Goal: Find specific page/section: Find specific page/section

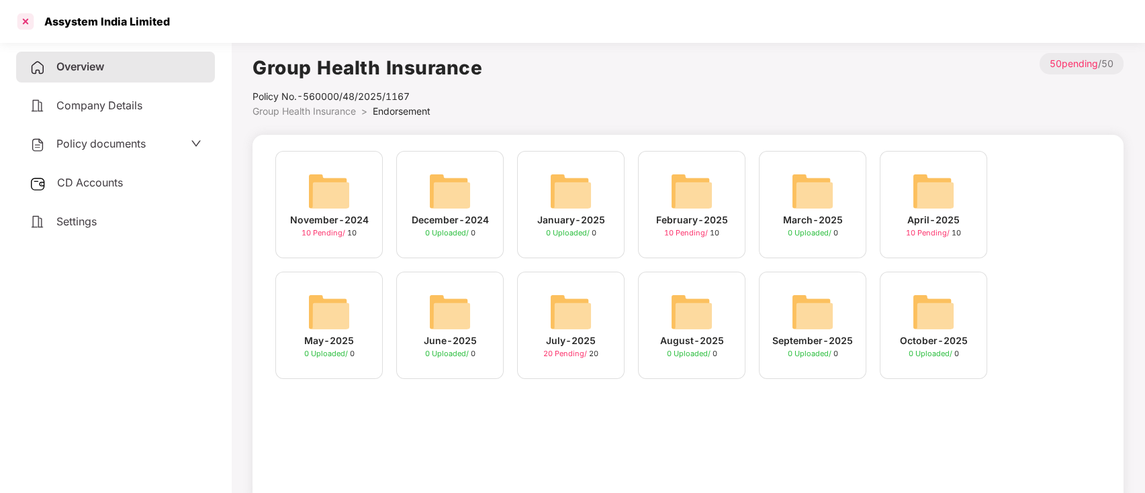
click at [34, 19] on div at bounding box center [25, 21] width 21 height 21
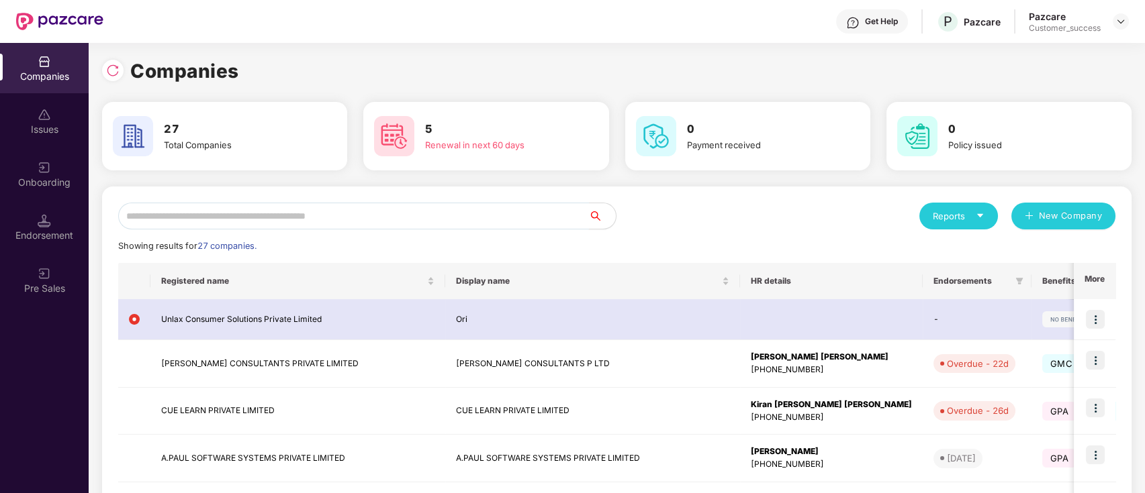
click at [415, 220] on input "text" at bounding box center [353, 216] width 471 height 27
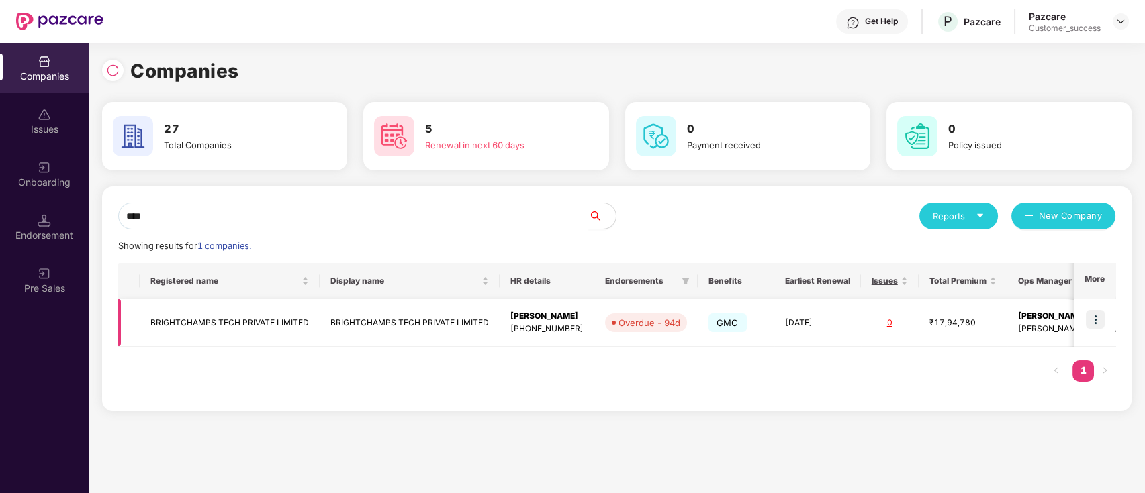
type input "****"
click at [1090, 318] on img at bounding box center [1095, 319] width 19 height 19
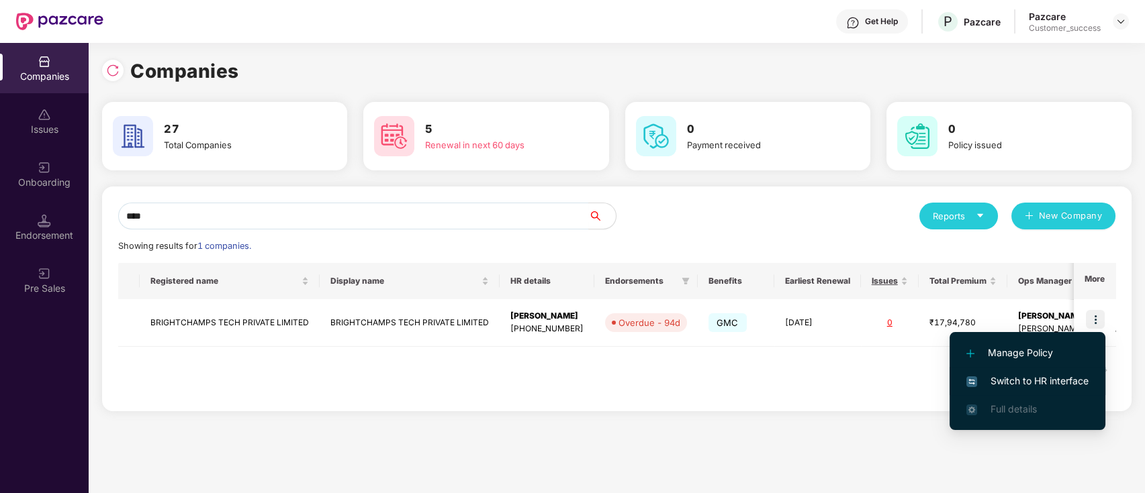
click at [1065, 372] on li "Switch to HR interface" at bounding box center [1027, 381] width 156 height 28
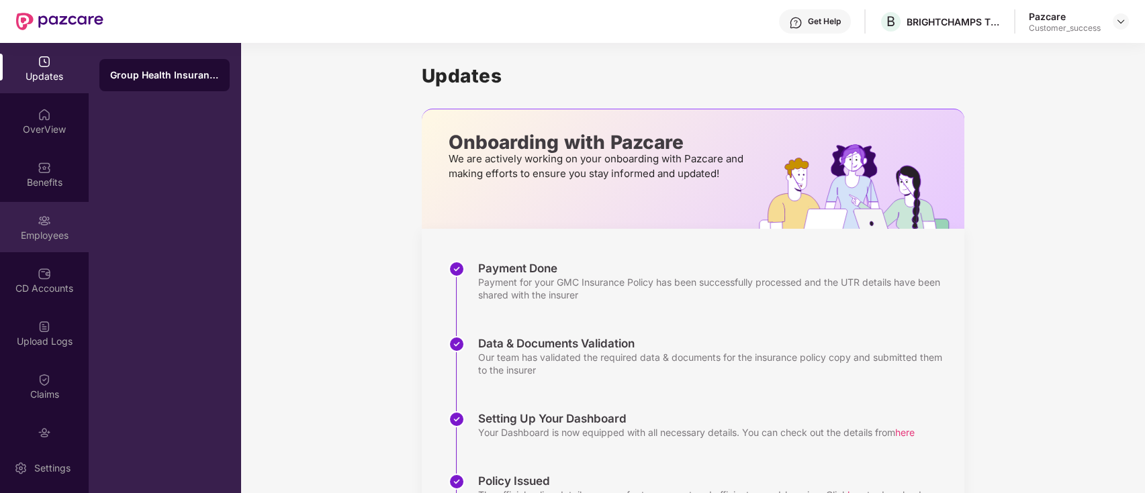
click at [62, 225] on div "Employees" at bounding box center [44, 227] width 89 height 50
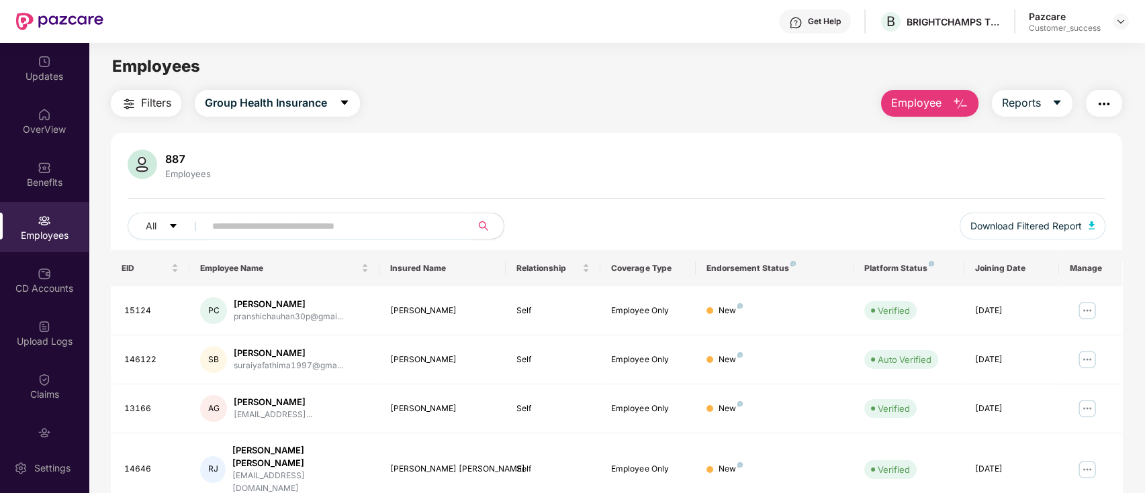
click at [279, 229] on input "text" at bounding box center [332, 226] width 241 height 20
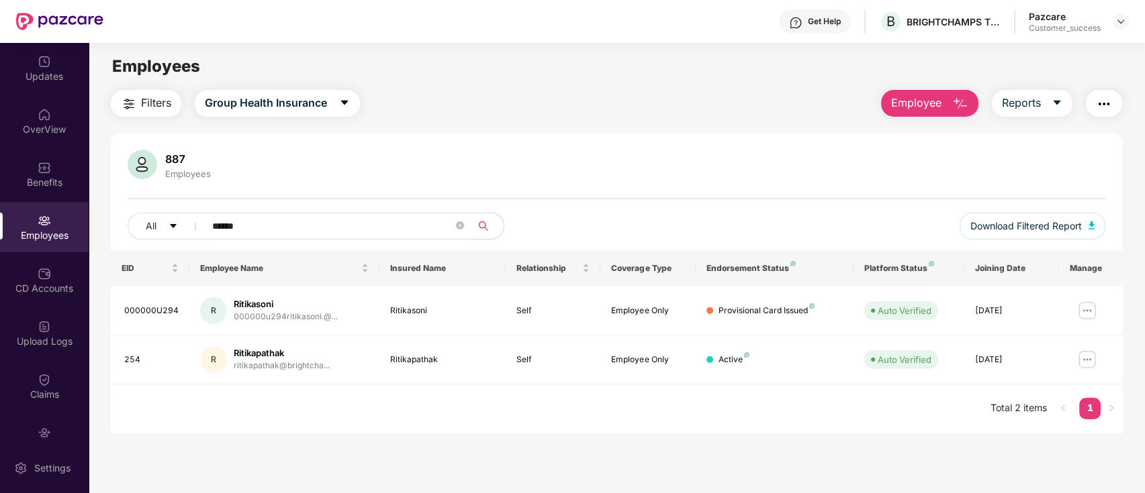
click at [377, 233] on input "******" at bounding box center [332, 226] width 241 height 20
click at [414, 226] on input "******" at bounding box center [332, 226] width 241 height 20
type input "*"
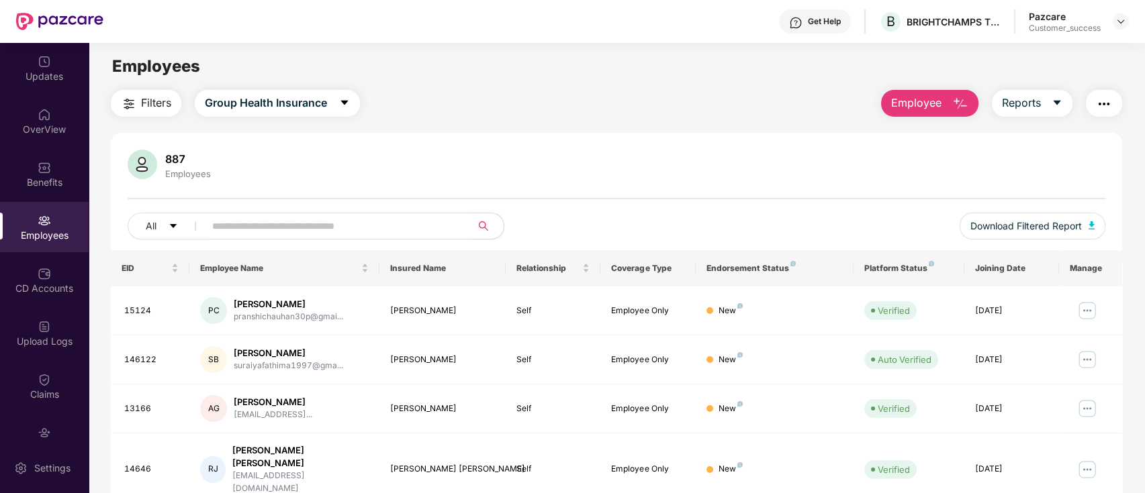
click at [377, 236] on input "text" at bounding box center [332, 226] width 241 height 20
paste input "**********"
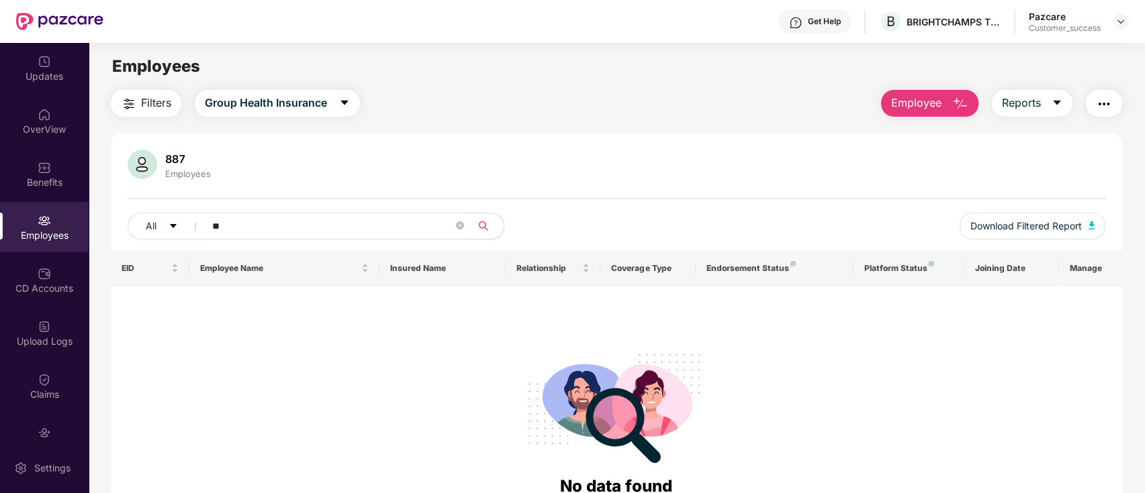
type input "*"
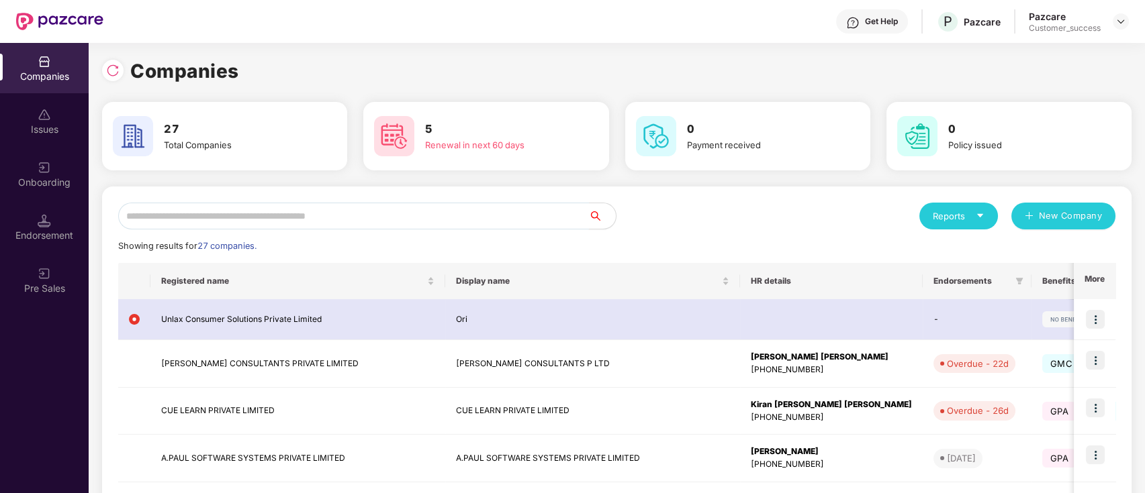
click at [308, 218] on input "text" at bounding box center [353, 216] width 471 height 27
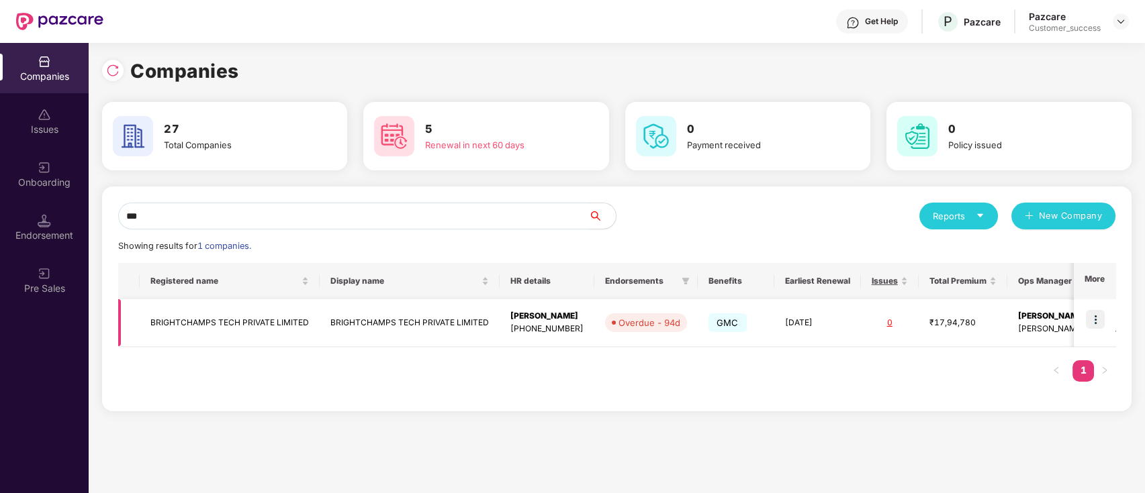
type input "***"
click at [630, 328] on div "Overdue - 94d" at bounding box center [649, 322] width 62 height 13
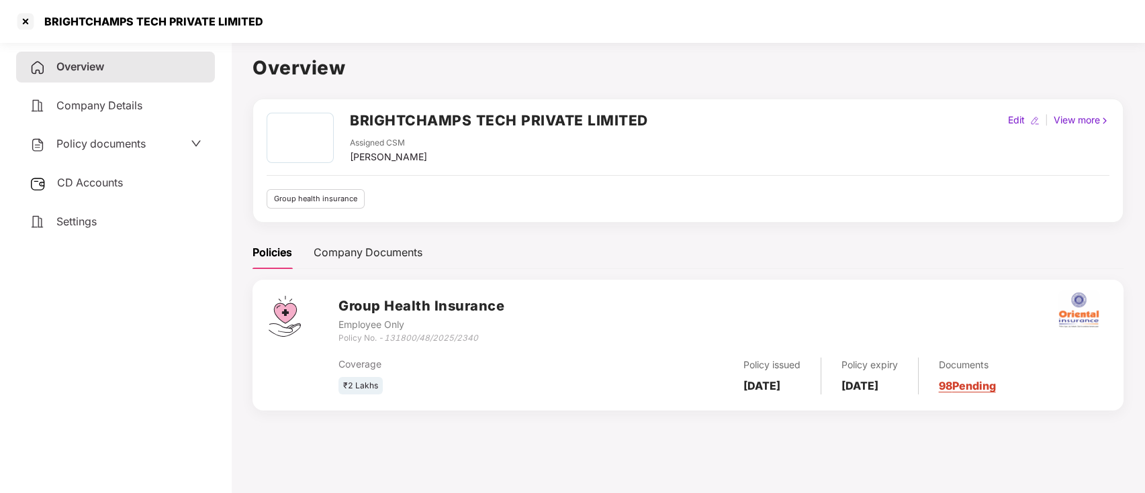
click at [996, 382] on link "98 Pending" at bounding box center [967, 385] width 57 height 13
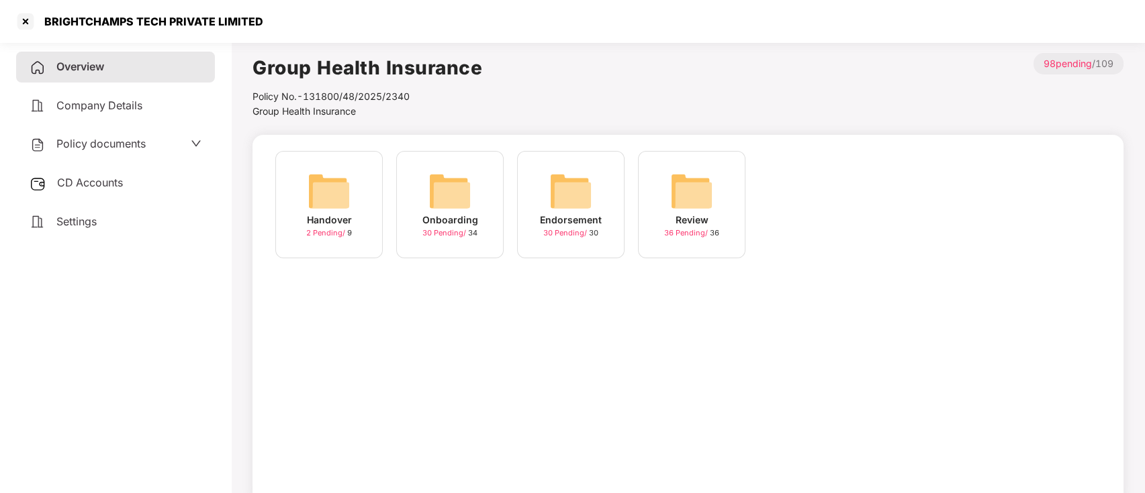
click at [565, 235] on span "30 Pending /" at bounding box center [566, 232] width 46 height 9
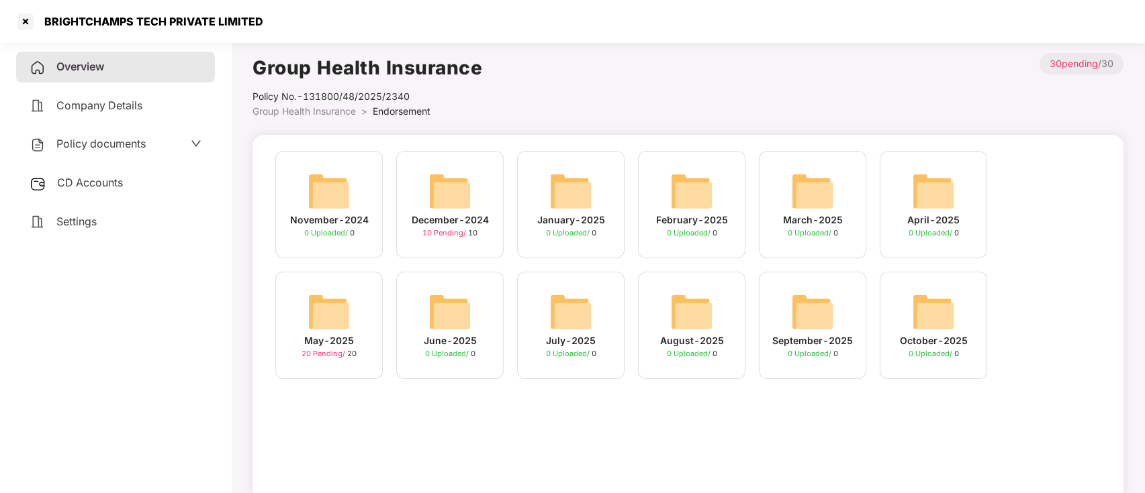
click at [36, 26] on div "BRIGHTCHAMPS TECH PRIVATE LIMITED" at bounding box center [149, 21] width 227 height 13
click at [31, 29] on div at bounding box center [25, 21] width 21 height 21
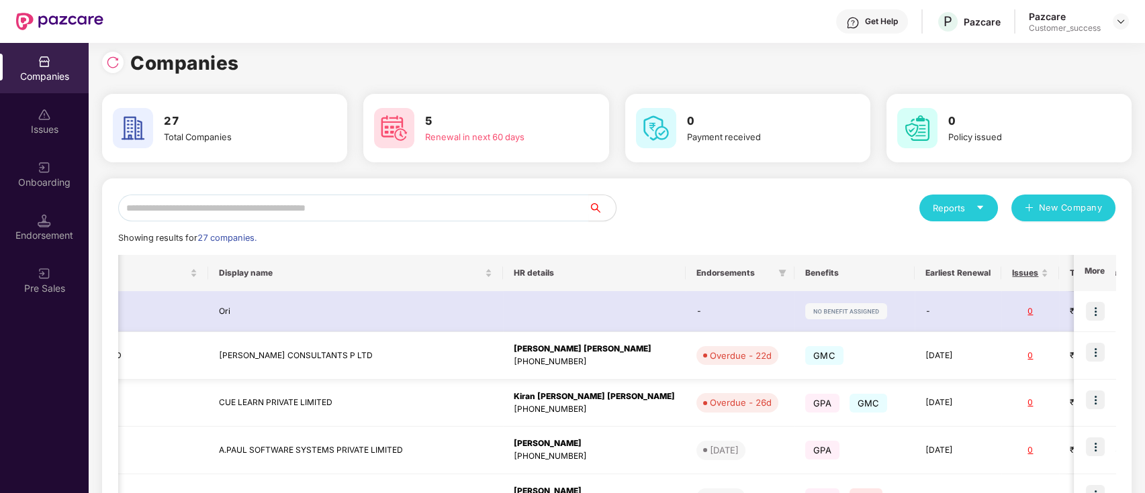
scroll to position [0, 252]
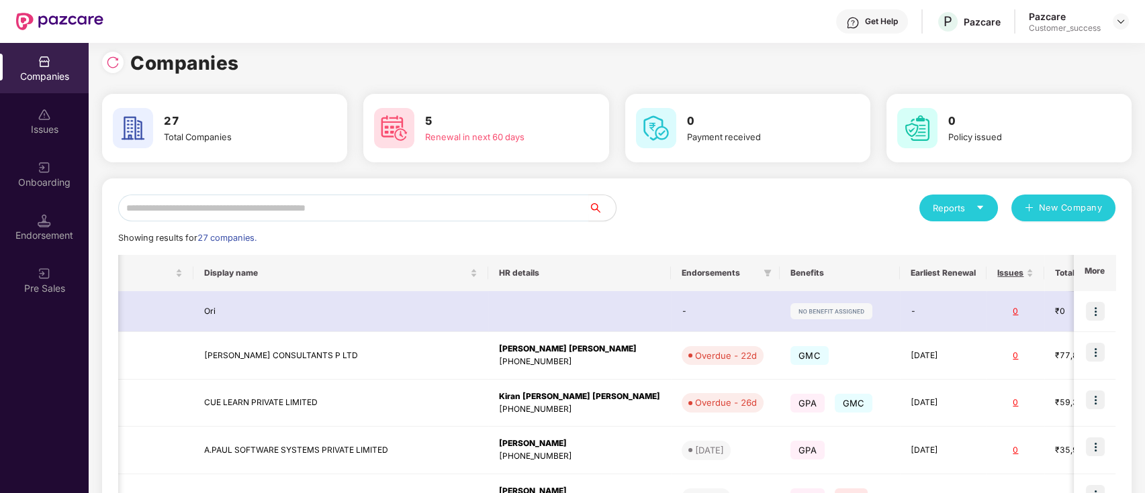
click at [708, 222] on div "Reports New Company Showing results for 27 companies. Registered name Display n…" at bounding box center [616, 501] width 997 height 613
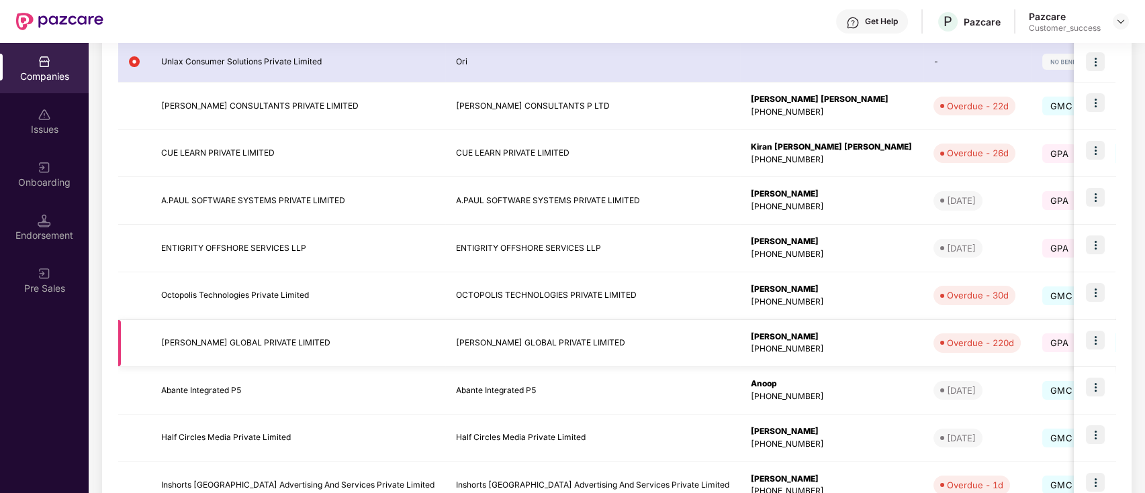
scroll to position [348, 0]
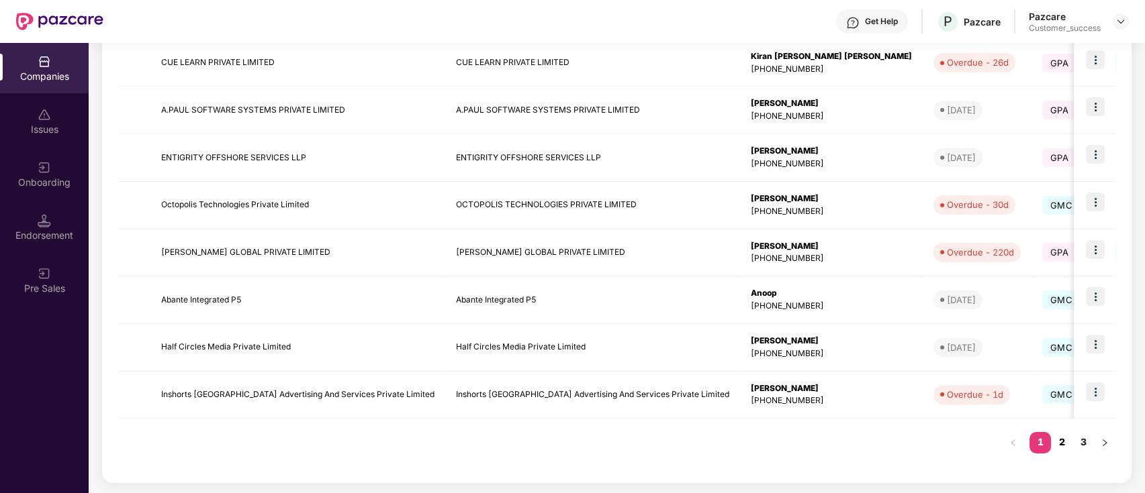
click at [1065, 442] on link "2" at bounding box center [1061, 442] width 21 height 20
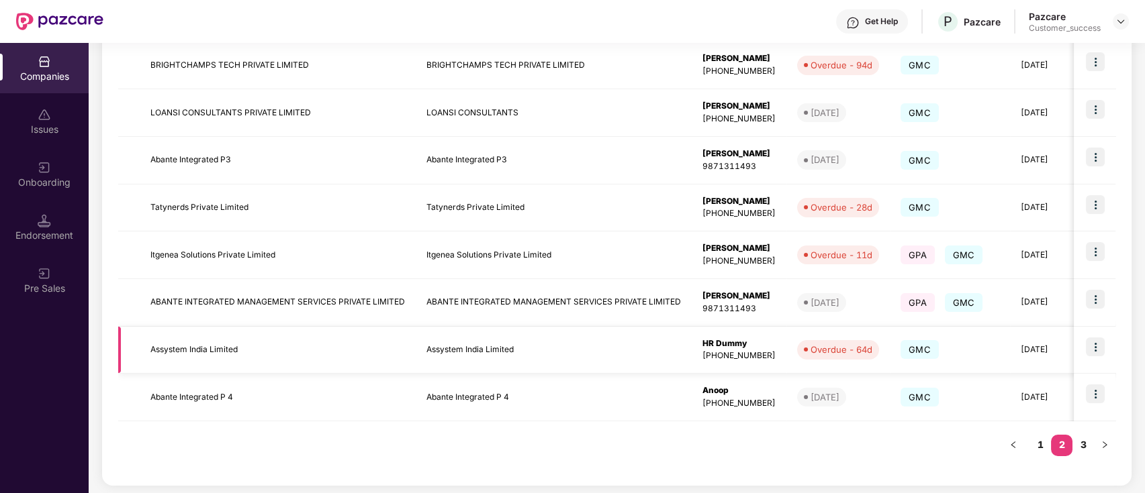
scroll to position [351, 0]
click at [1035, 448] on link "1" at bounding box center [1039, 446] width 21 height 20
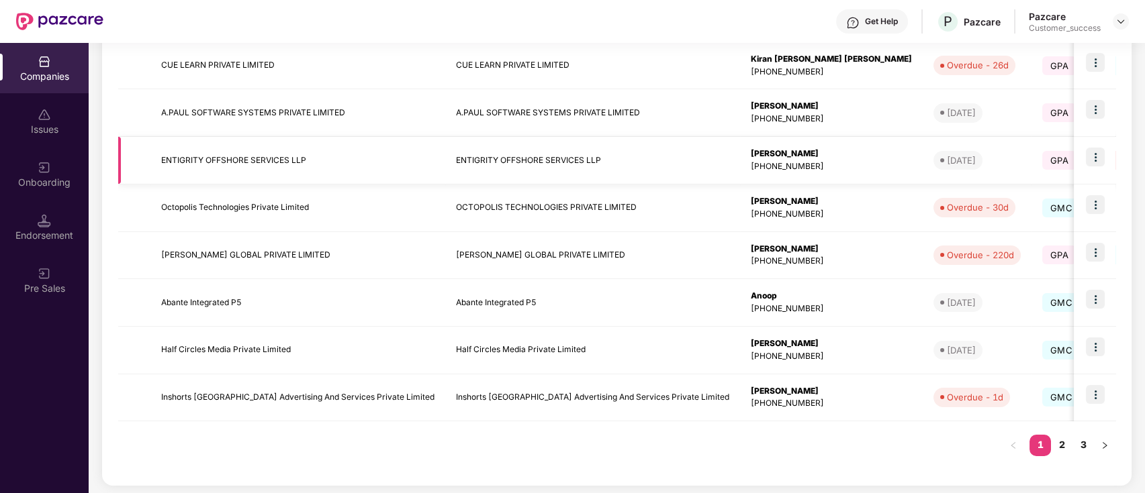
scroll to position [344, 0]
click at [1058, 449] on link "2" at bounding box center [1061, 446] width 21 height 20
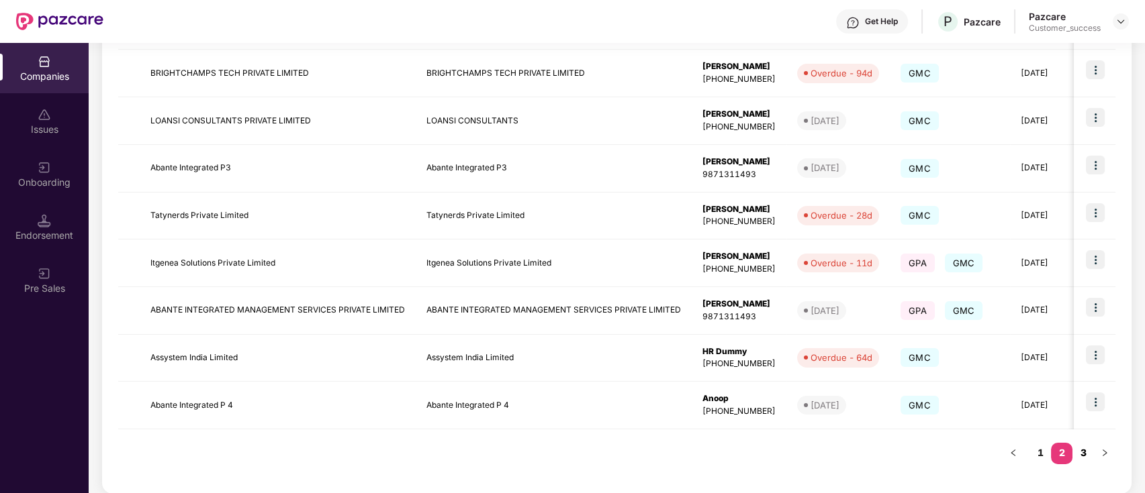
click at [1079, 452] on link "3" at bounding box center [1082, 453] width 21 height 20
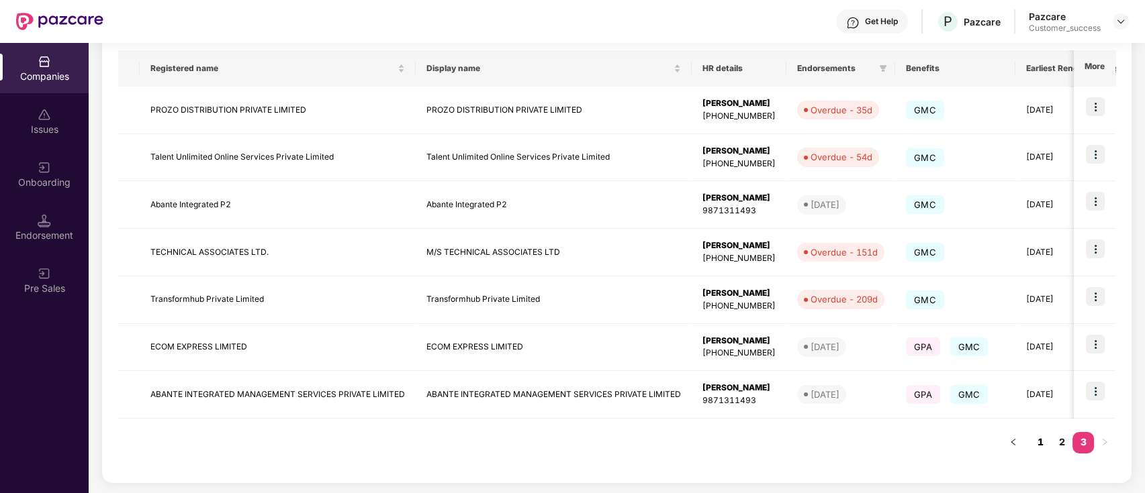
click at [1039, 446] on link "1" at bounding box center [1039, 442] width 21 height 20
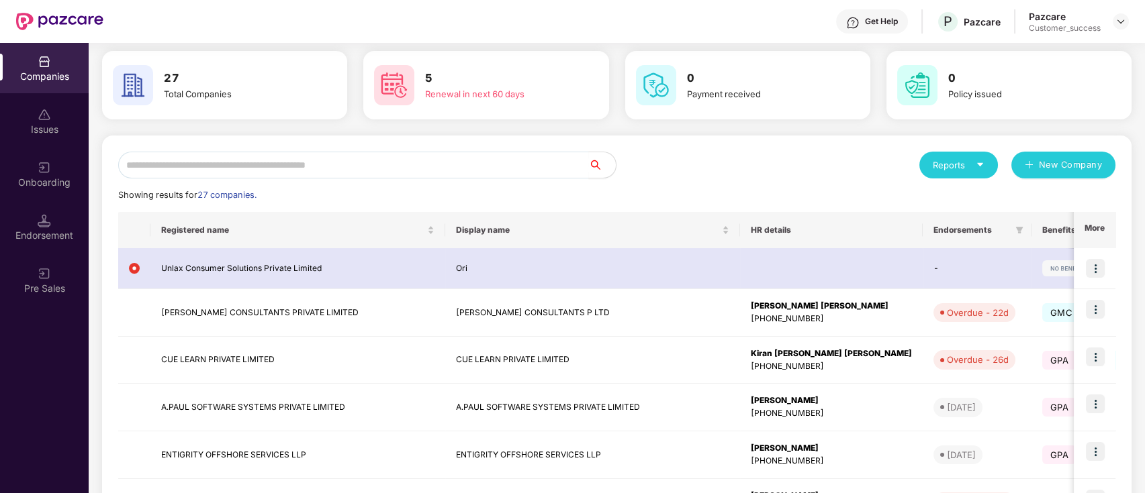
scroll to position [50, 0]
